Goal: Check status: Check status

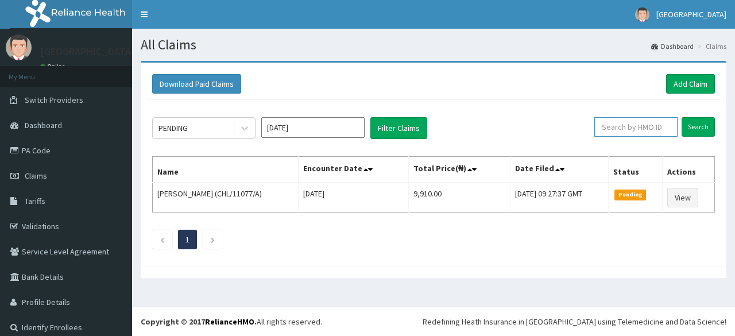
click at [641, 129] on input "text" at bounding box center [635, 127] width 83 height 20
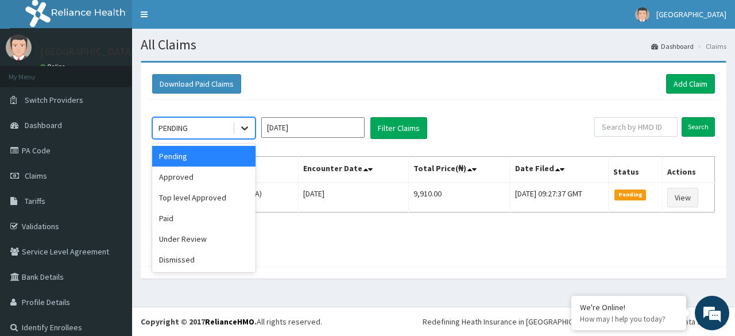
click at [238, 133] on div at bounding box center [244, 128] width 21 height 21
click at [204, 213] on div "Paid" at bounding box center [203, 218] width 103 height 21
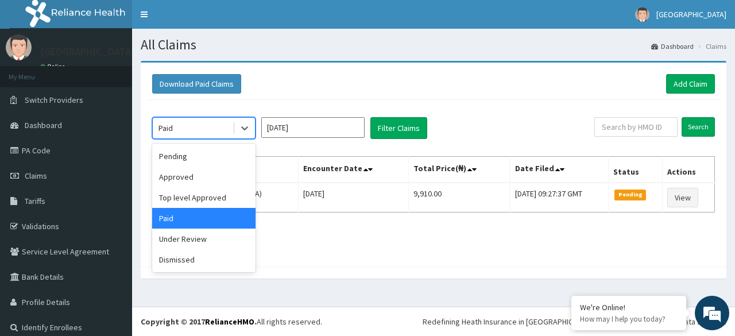
click at [218, 123] on div "Paid" at bounding box center [193, 128] width 80 height 18
click at [188, 177] on div "Approved" at bounding box center [203, 176] width 103 height 21
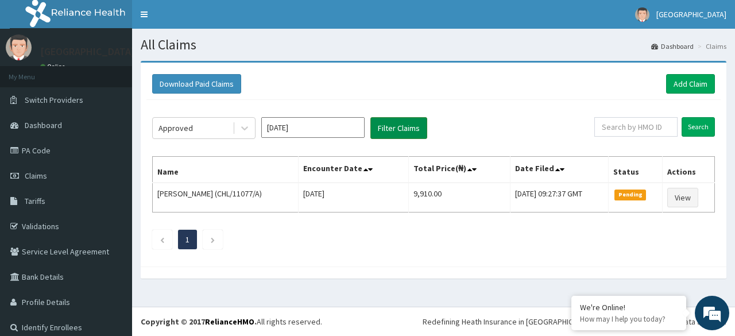
click at [403, 126] on button "Filter Claims" at bounding box center [398, 128] width 57 height 22
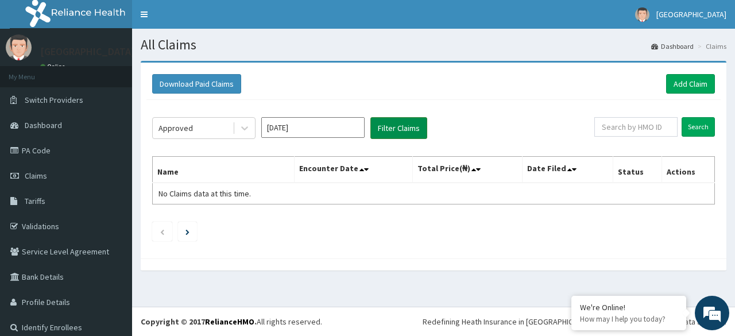
click at [403, 126] on button "Filter Claims" at bounding box center [398, 128] width 57 height 22
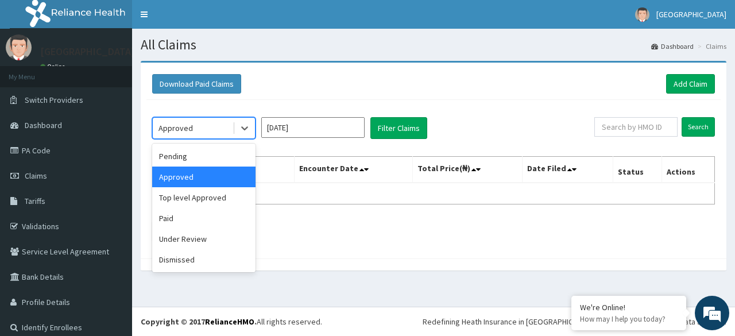
click at [229, 125] on div "Approved" at bounding box center [193, 128] width 80 height 18
click at [177, 215] on div "Paid" at bounding box center [203, 218] width 103 height 21
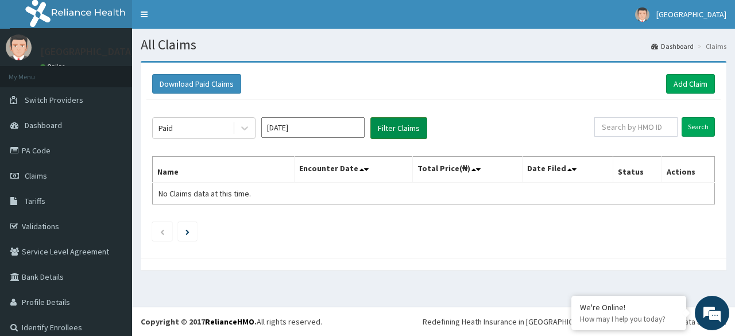
click at [382, 127] on button "Filter Claims" at bounding box center [398, 128] width 57 height 22
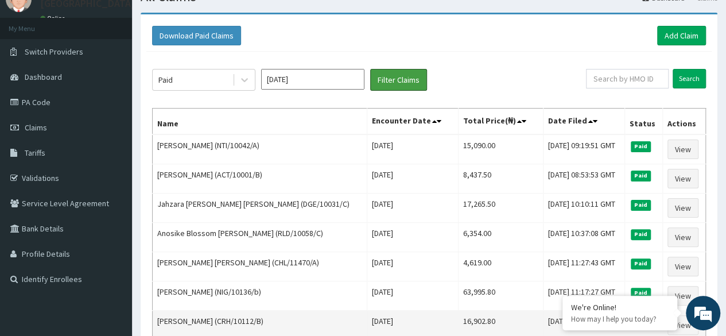
scroll to position [46, 0]
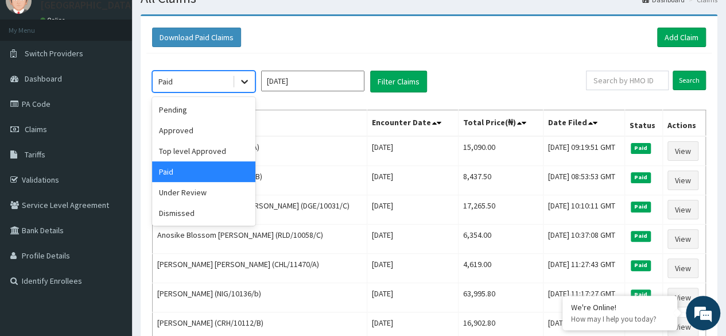
click at [242, 80] on icon at bounding box center [244, 82] width 7 height 4
click at [194, 136] on div "Approved" at bounding box center [203, 130] width 103 height 21
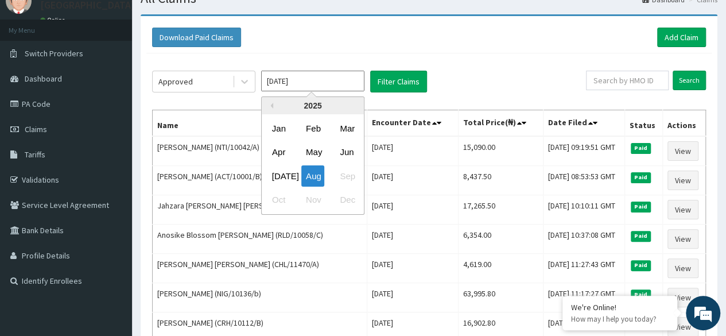
click at [355, 77] on input "[DATE]" at bounding box center [312, 81] width 103 height 21
click at [285, 170] on div "Jul" at bounding box center [278, 175] width 23 height 21
click at [329, 82] on input "Jun 2025" at bounding box center [312, 81] width 103 height 21
click at [306, 177] on div "Aug" at bounding box center [312, 175] width 23 height 21
type input "Jul 2025"
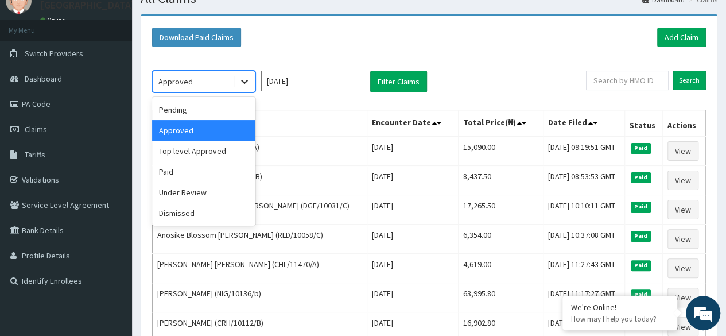
click at [246, 80] on icon at bounding box center [244, 82] width 7 height 4
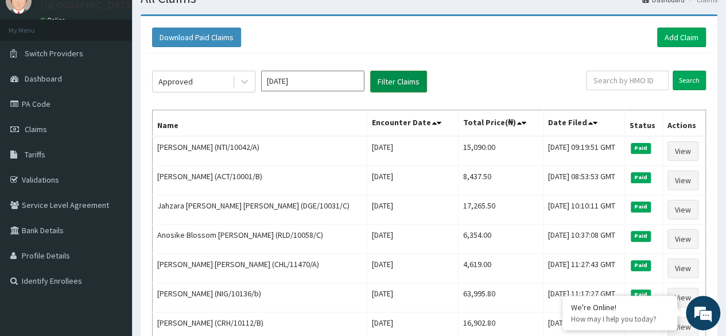
click at [393, 89] on button "Filter Claims" at bounding box center [398, 82] width 57 height 22
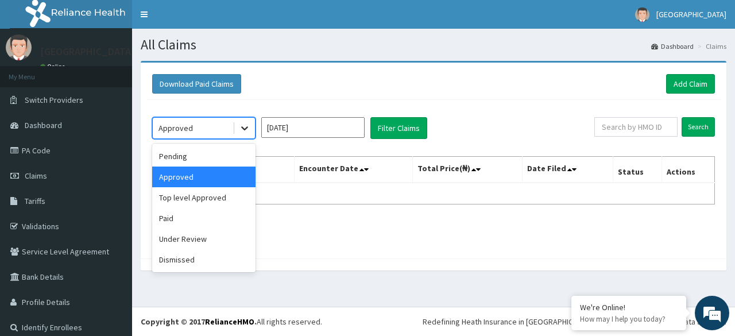
click at [245, 125] on icon at bounding box center [244, 127] width 11 height 11
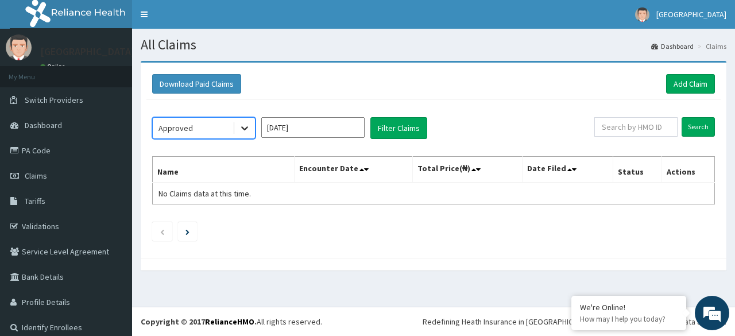
click at [245, 125] on icon at bounding box center [244, 127] width 11 height 11
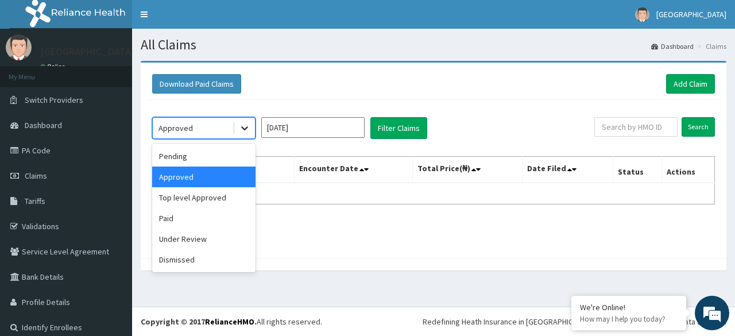
click at [245, 125] on icon at bounding box center [244, 127] width 11 height 11
click at [195, 218] on div "Paid" at bounding box center [203, 218] width 103 height 21
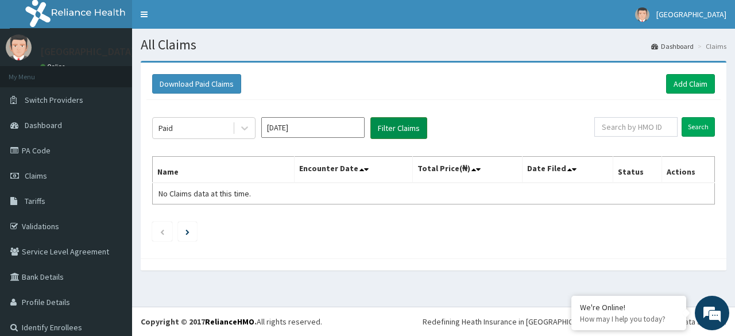
click at [384, 127] on button "Filter Claims" at bounding box center [398, 128] width 57 height 22
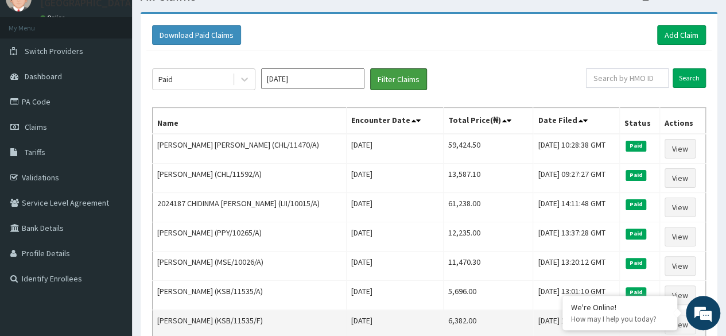
scroll to position [48, 0]
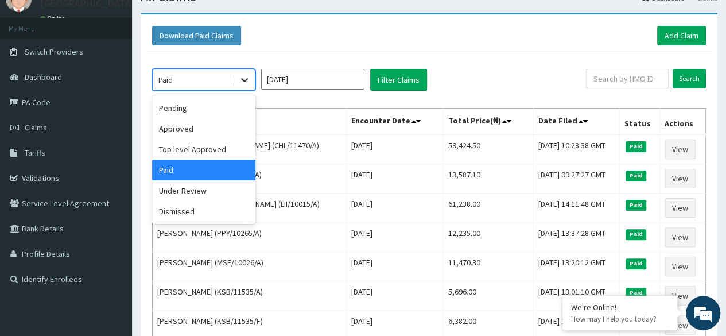
click at [247, 79] on icon at bounding box center [244, 81] width 7 height 4
click at [200, 121] on div "Approved" at bounding box center [203, 128] width 103 height 21
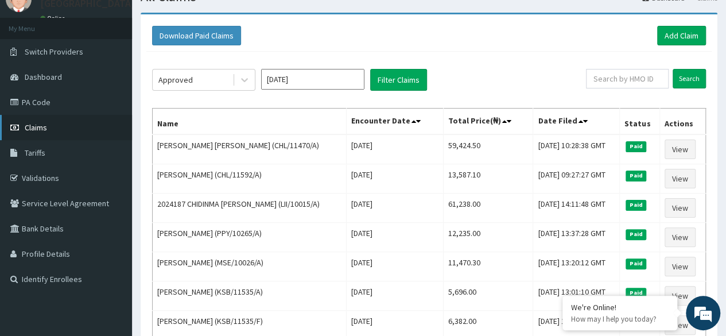
click at [34, 121] on link "Claims" at bounding box center [66, 127] width 132 height 25
